Goal: Task Accomplishment & Management: Manage account settings

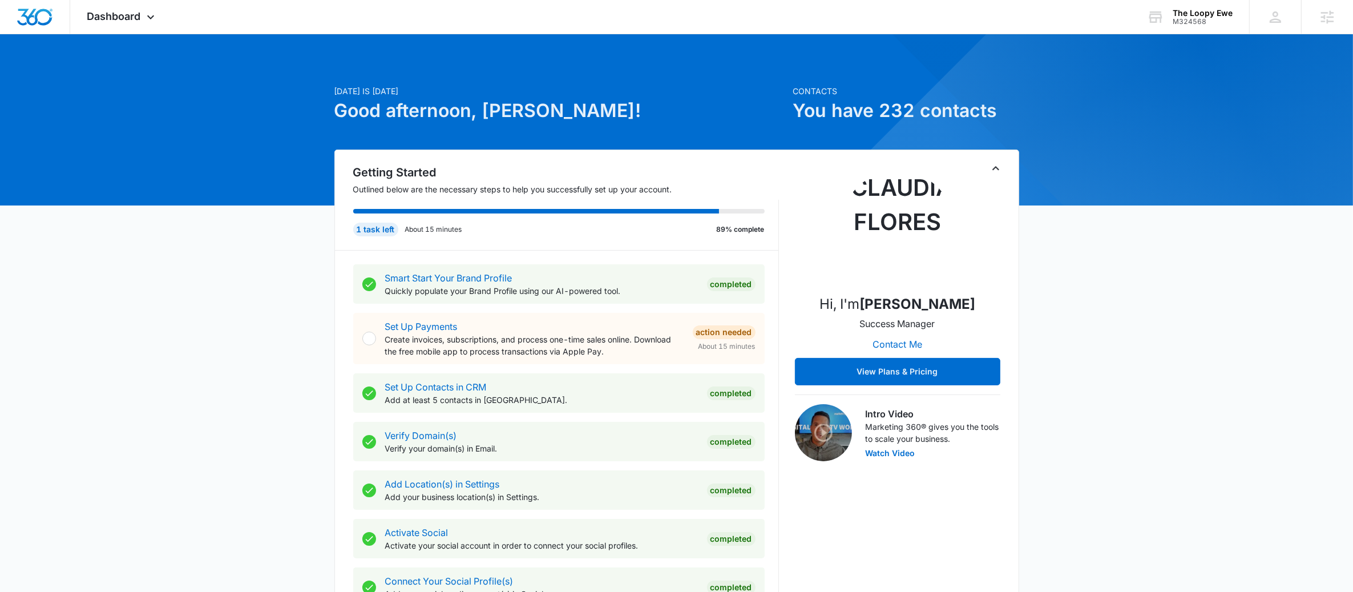
click at [1002, 173] on icon "Toggle Collapse" at bounding box center [996, 168] width 14 height 14
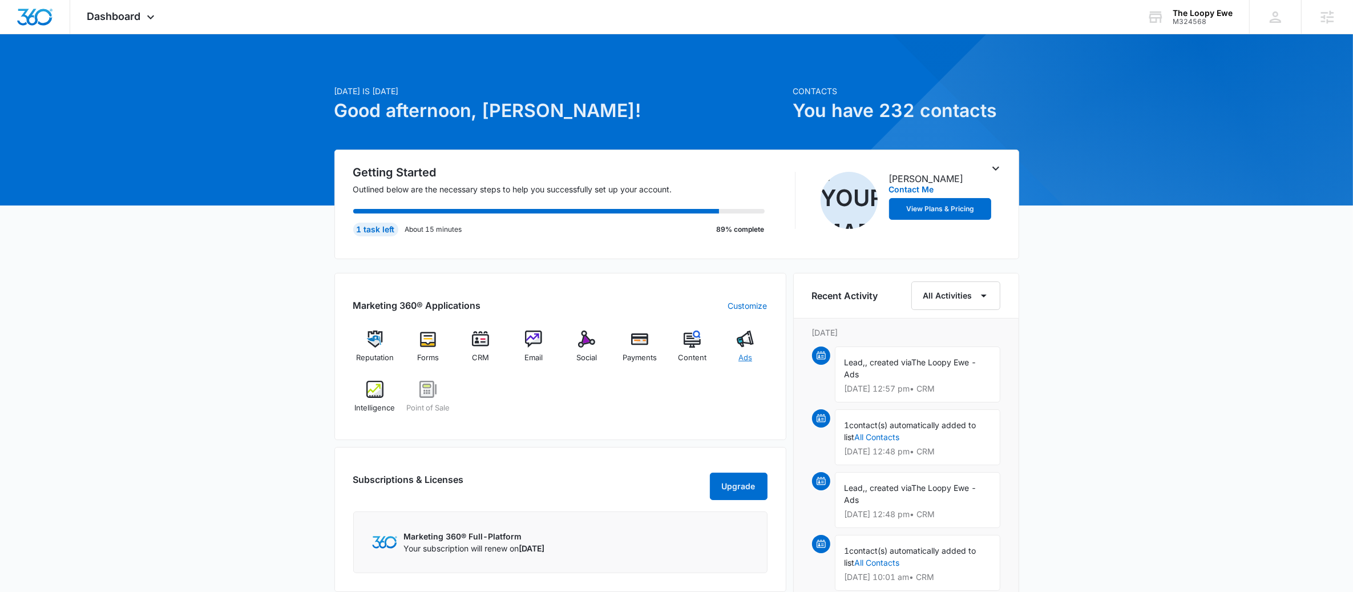
click at [758, 351] on div "Ads" at bounding box center [746, 350] width 44 height 41
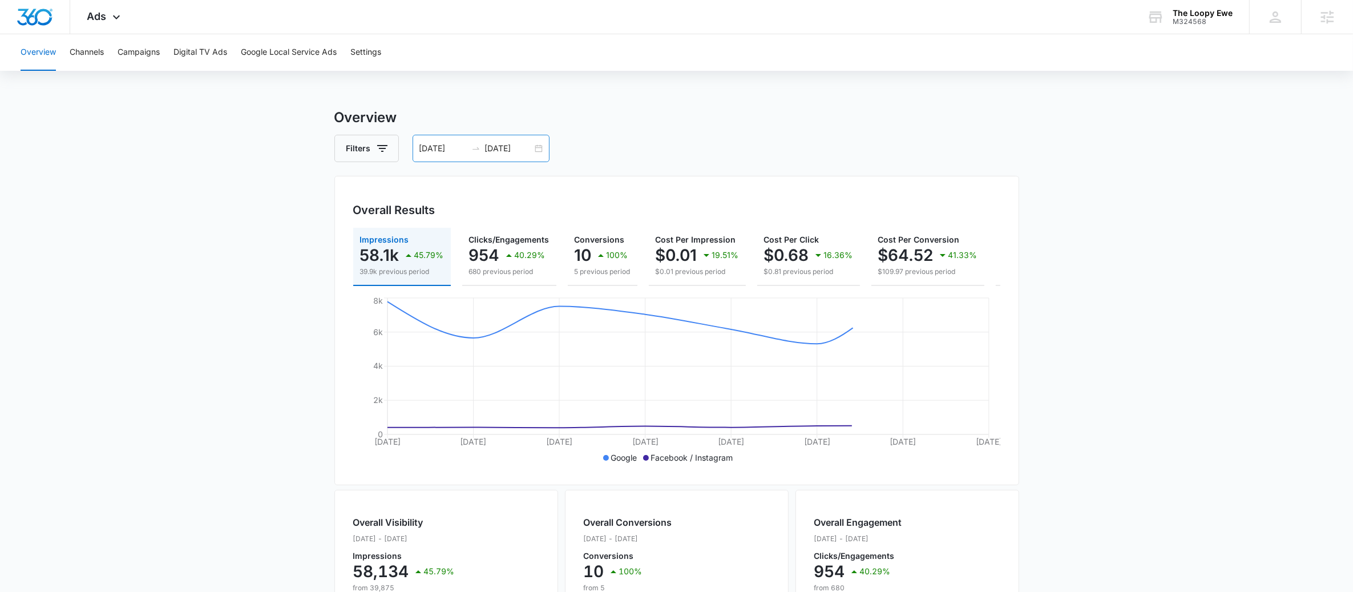
click at [533, 144] on div "09/02/2025 09/09/2025" at bounding box center [481, 148] width 137 height 27
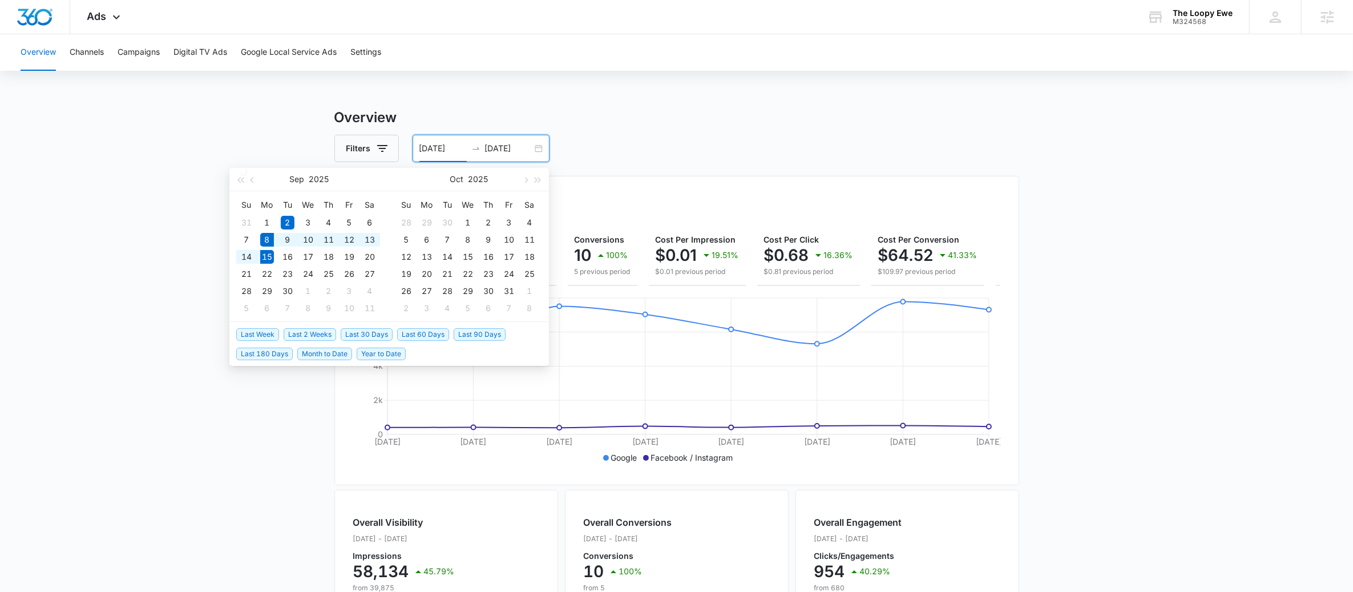
click at [263, 332] on span "Last Week" at bounding box center [257, 334] width 43 height 13
type input "09/08/2025"
type input "09/15/2025"
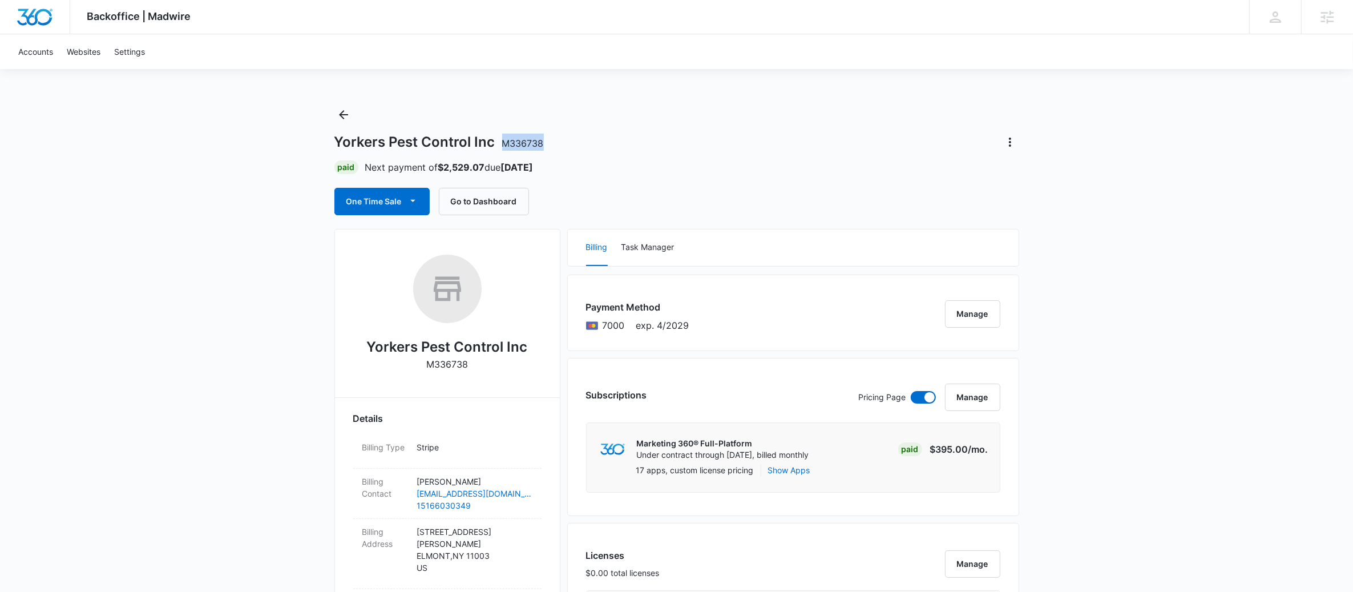
drag, startPoint x: 542, startPoint y: 143, endPoint x: 503, endPoint y: 146, distance: 38.3
click at [503, 146] on span "M336738" at bounding box center [523, 143] width 42 height 11
copy span "M336738"
click at [440, 166] on strong "$2,529.07" at bounding box center [461, 166] width 47 height 11
drag, startPoint x: 492, startPoint y: 142, endPoint x: 321, endPoint y: 140, distance: 171.2
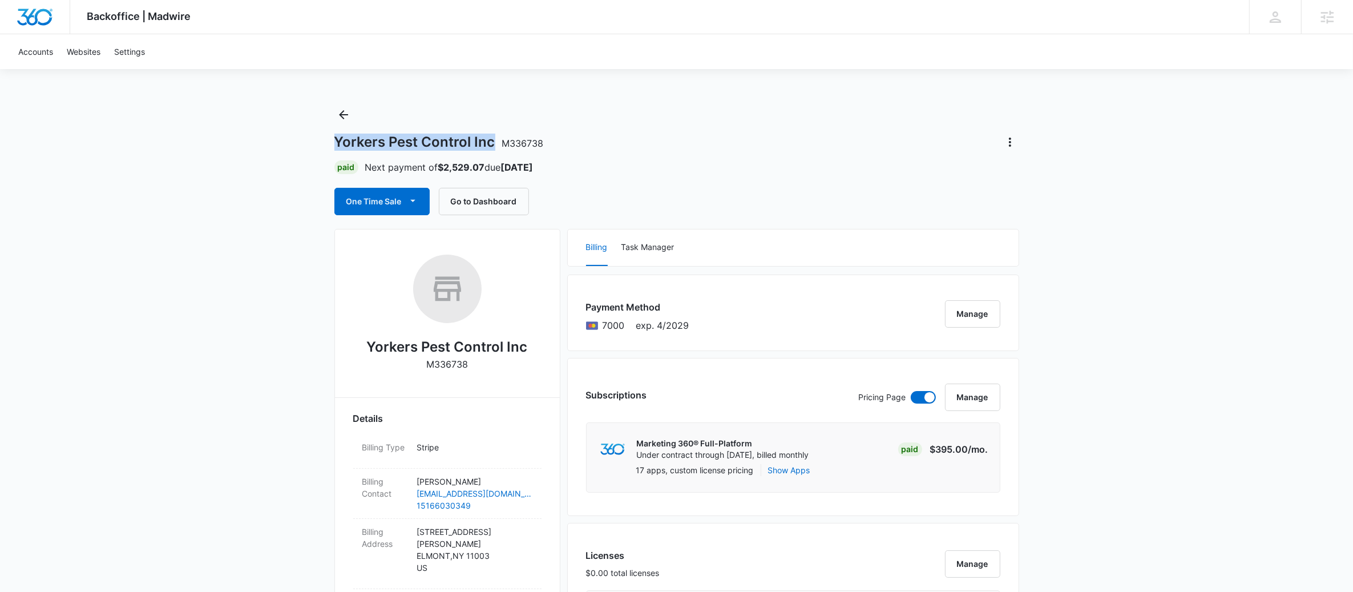
copy h1 "Yorkers Pest Control Inc"
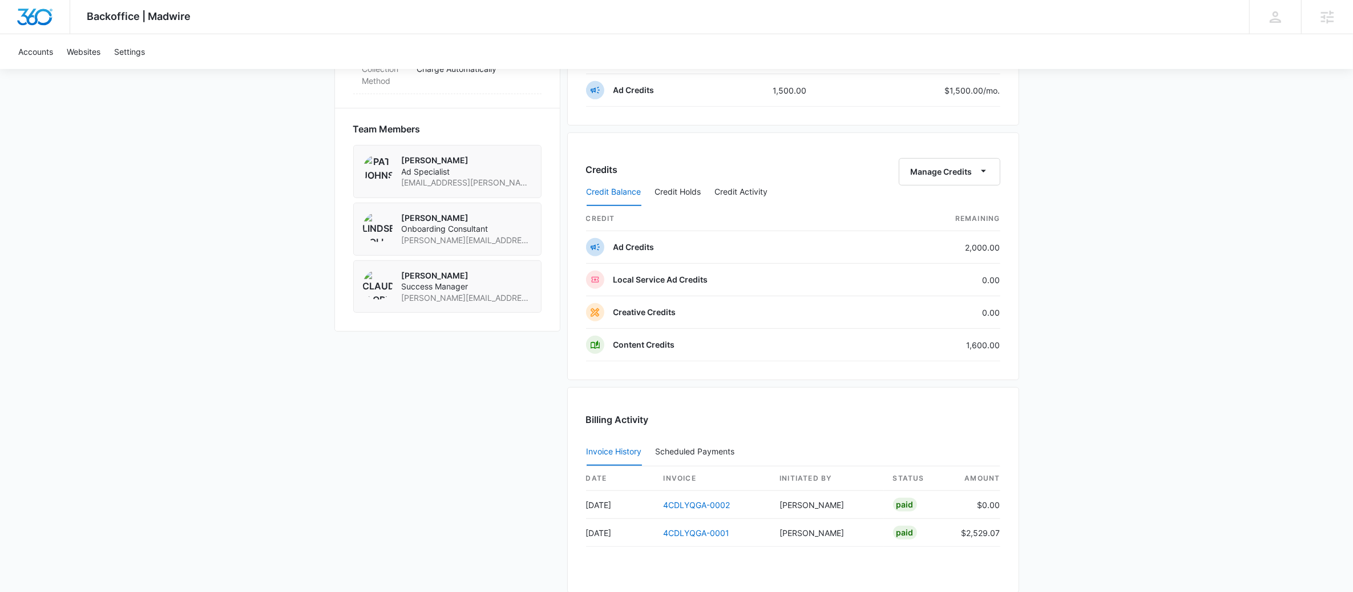
scroll to position [932, 0]
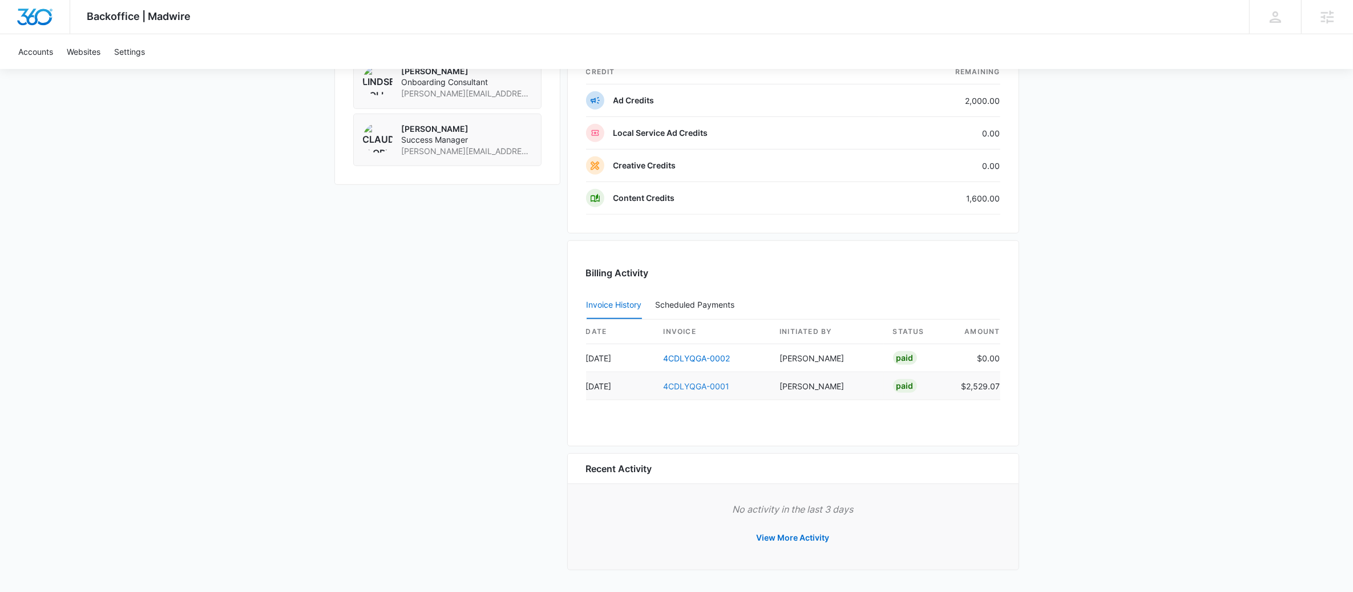
click at [713, 389] on link "4CDLYQGA-0001" at bounding box center [697, 386] width 66 height 10
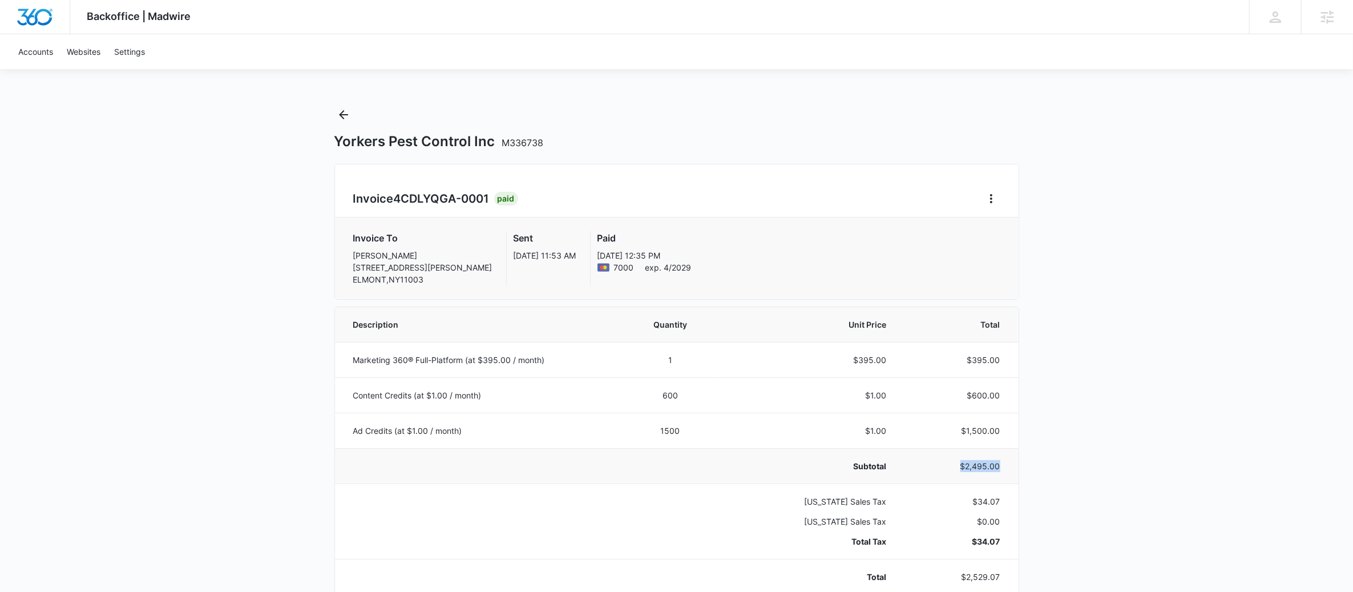
drag, startPoint x: 999, startPoint y: 466, endPoint x: 948, endPoint y: 456, distance: 51.8
click at [948, 456] on td "$2,495.00" at bounding box center [959, 465] width 118 height 35
copy p "$2,495.00"
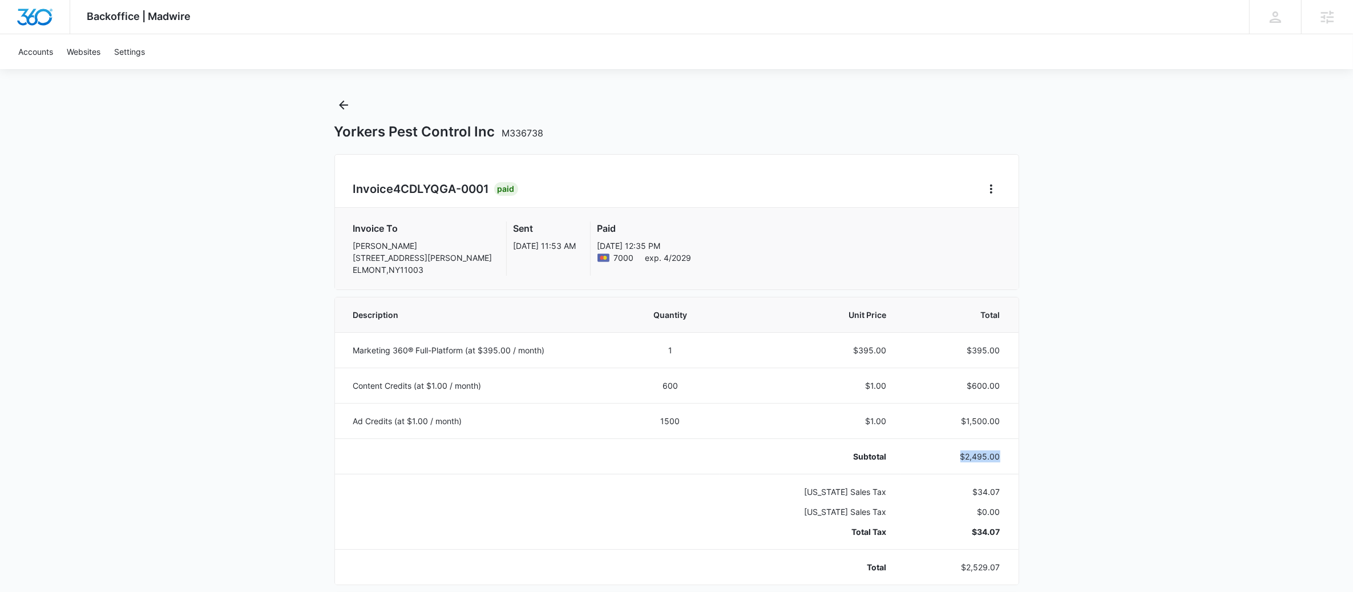
scroll to position [88, 0]
